Goal: Browse casually

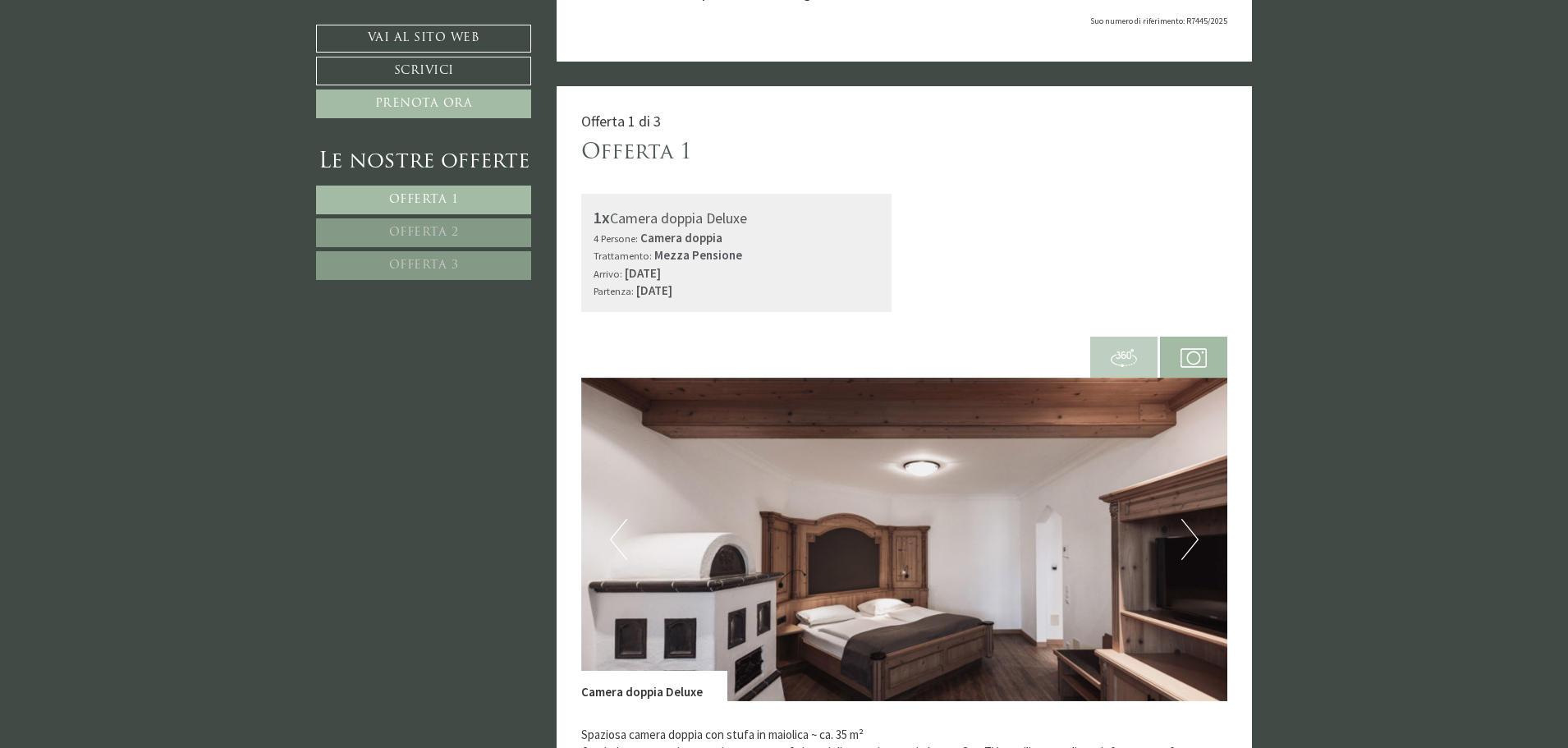
scroll to position [189, 0]
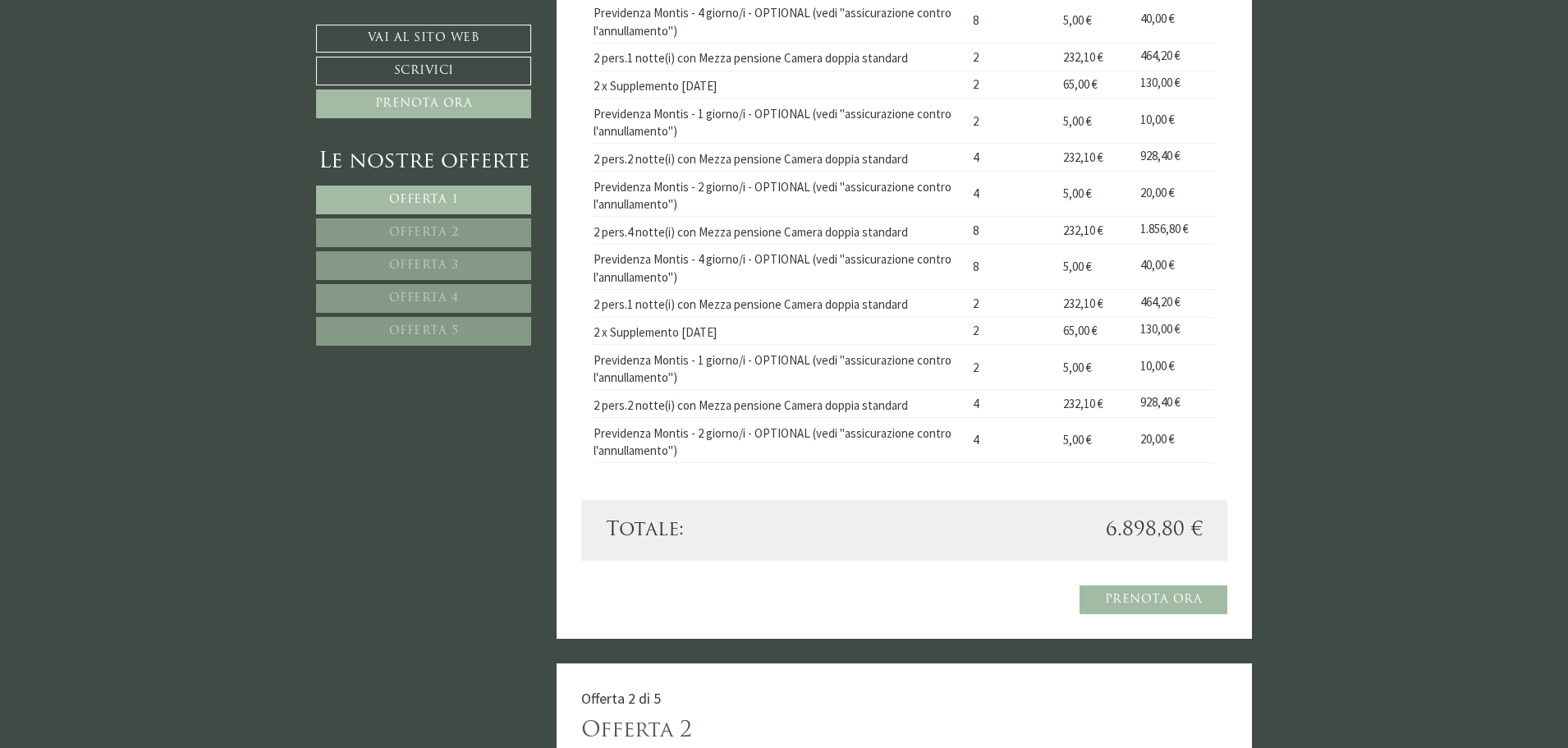
scroll to position [1299, 0]
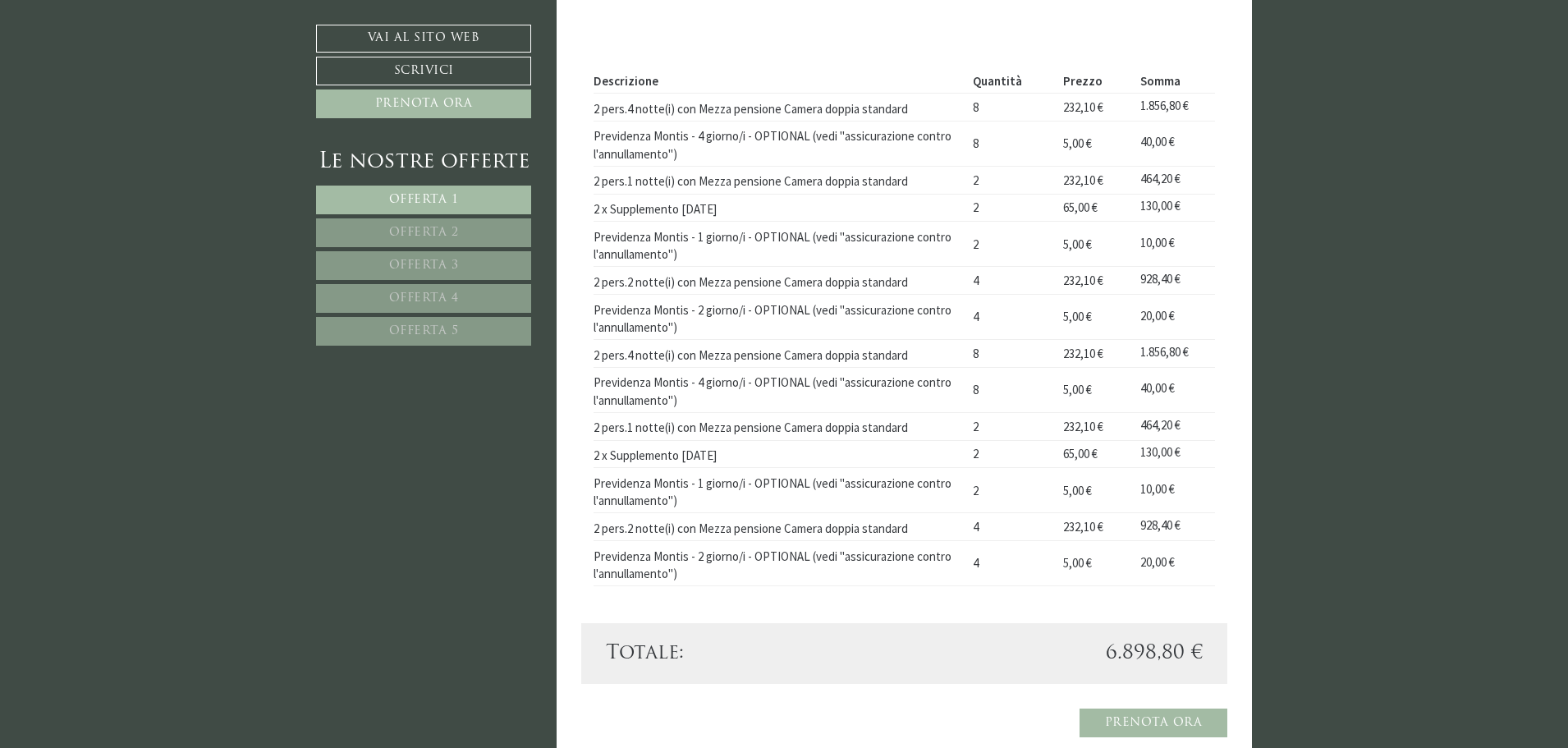
scroll to position [1180, 0]
